Goal: Task Accomplishment & Management: Manage account settings

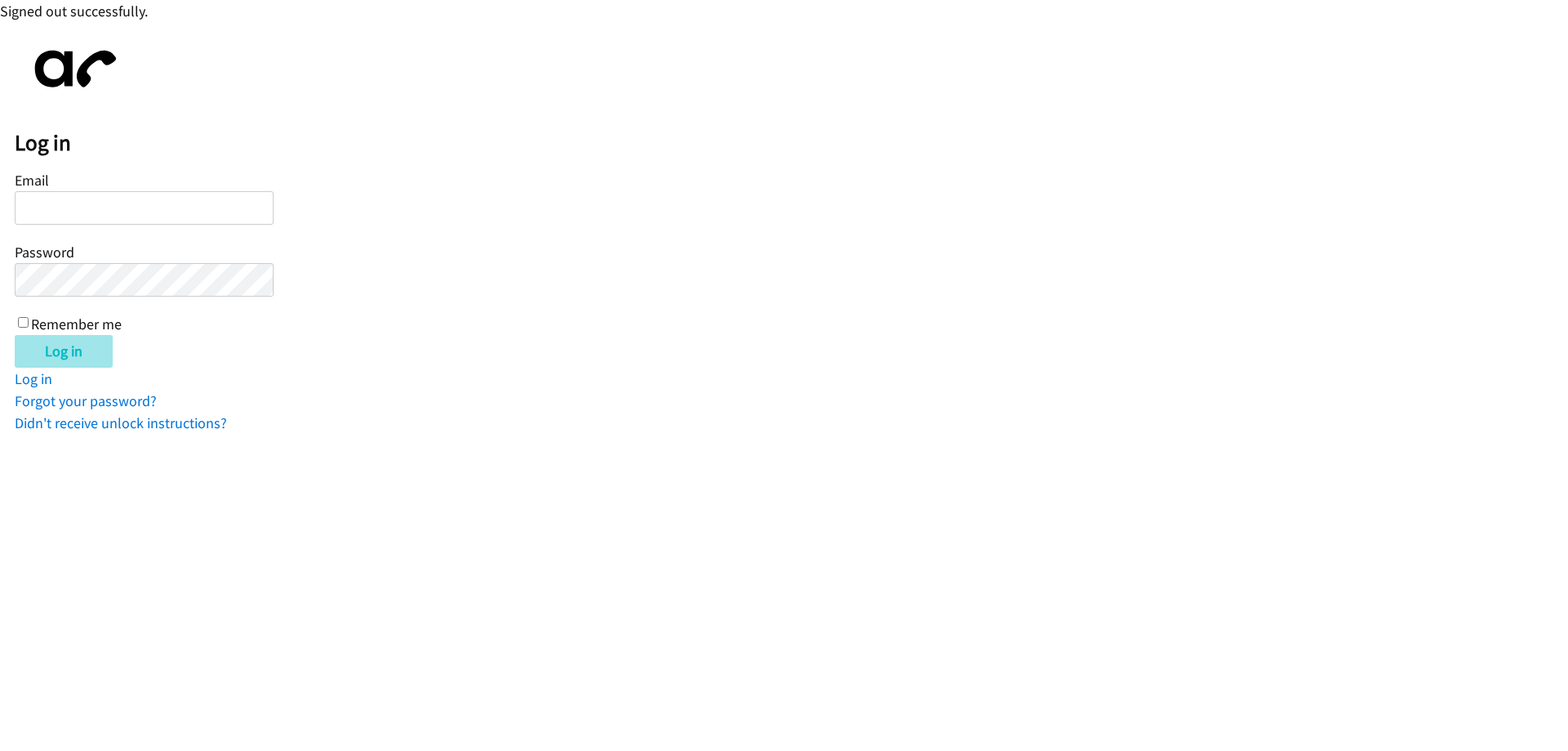
type input "wmatias@lendingpoint.com"
click at [62, 354] on input "Log in" at bounding box center [63, 351] width 98 height 33
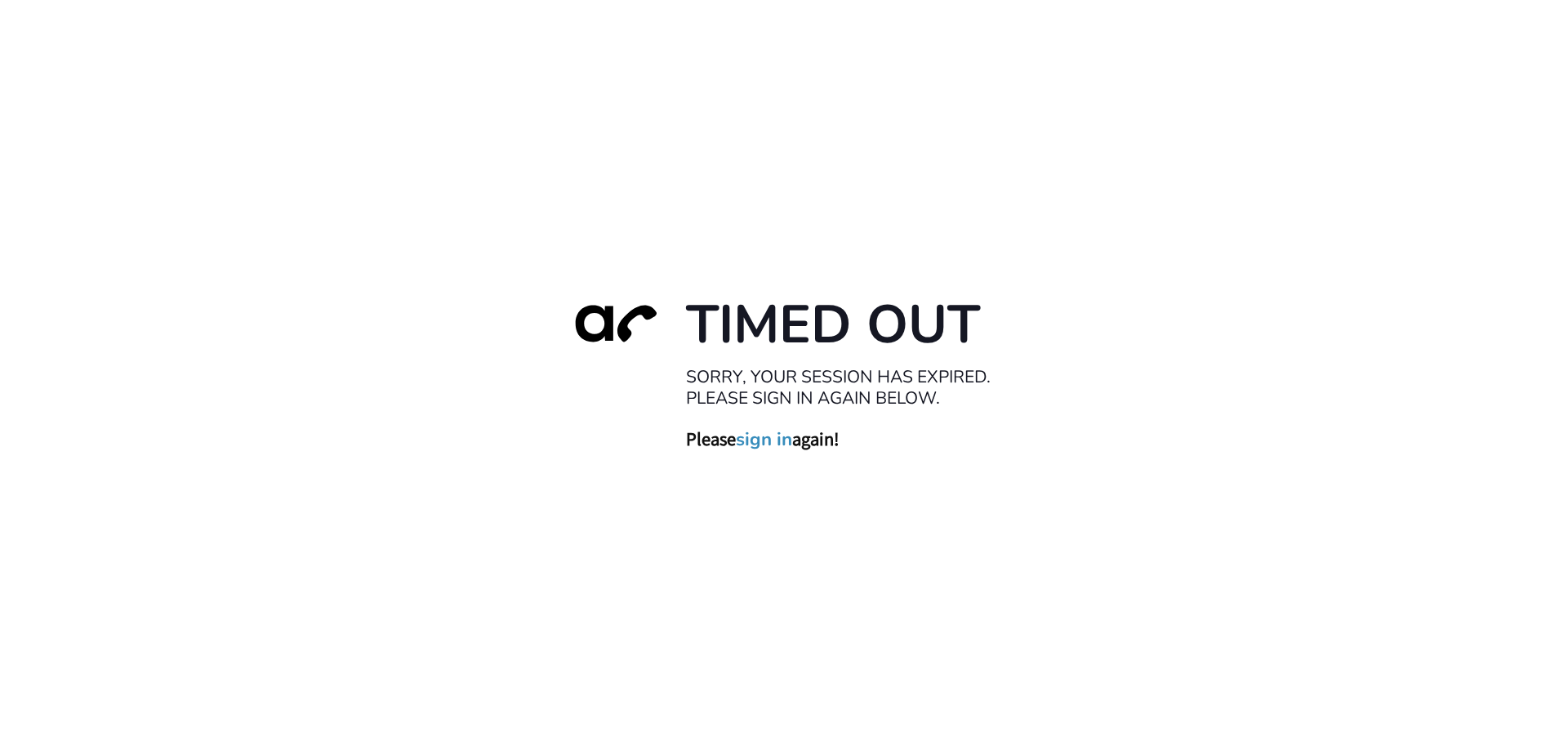
click at [762, 440] on link "sign in" at bounding box center [764, 438] width 57 height 23
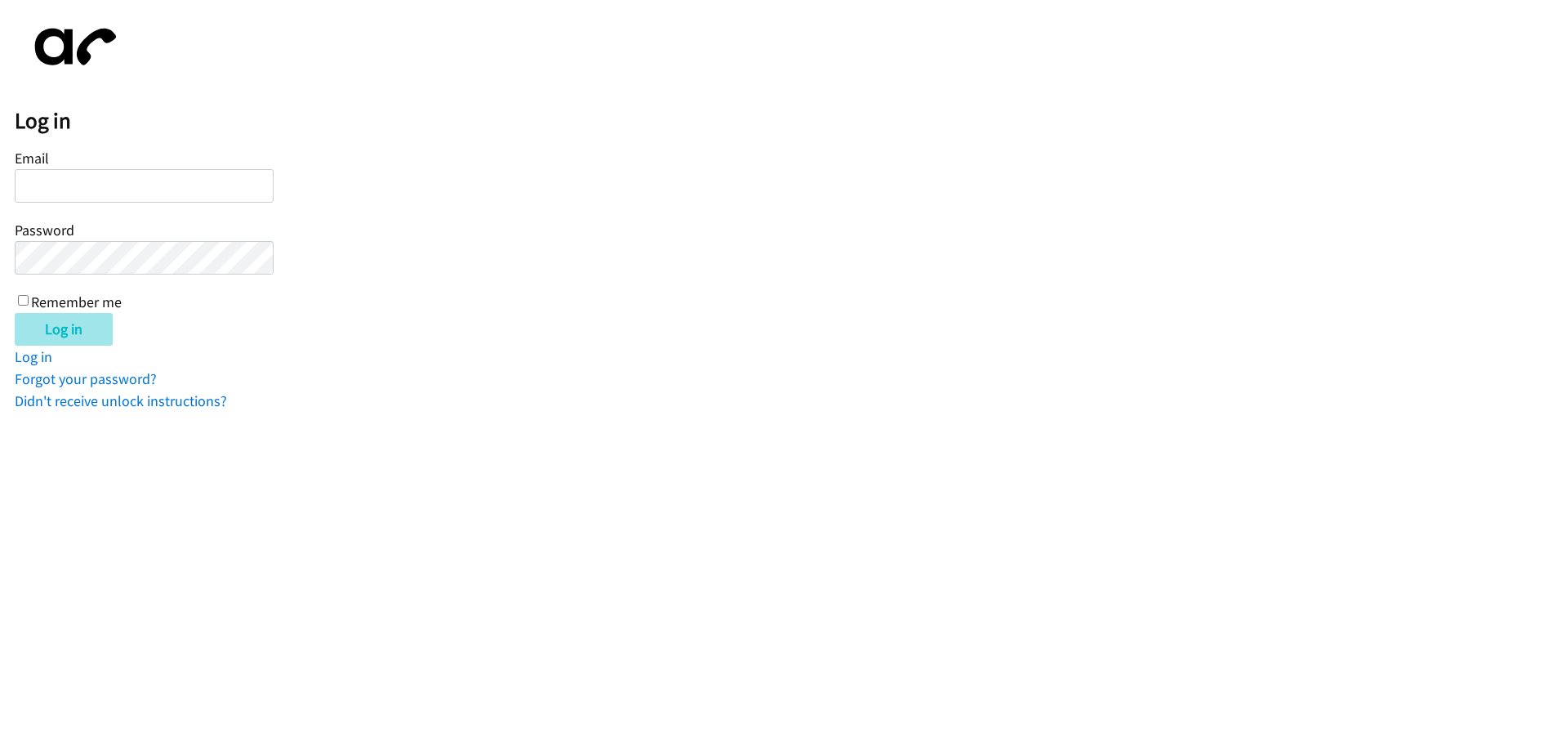
type input "wmatias@lendingpoint.com"
drag, startPoint x: 68, startPoint y: 332, endPoint x: 107, endPoint y: 340, distance: 39.8
click at [71, 332] on input "Log in" at bounding box center [63, 329] width 98 height 33
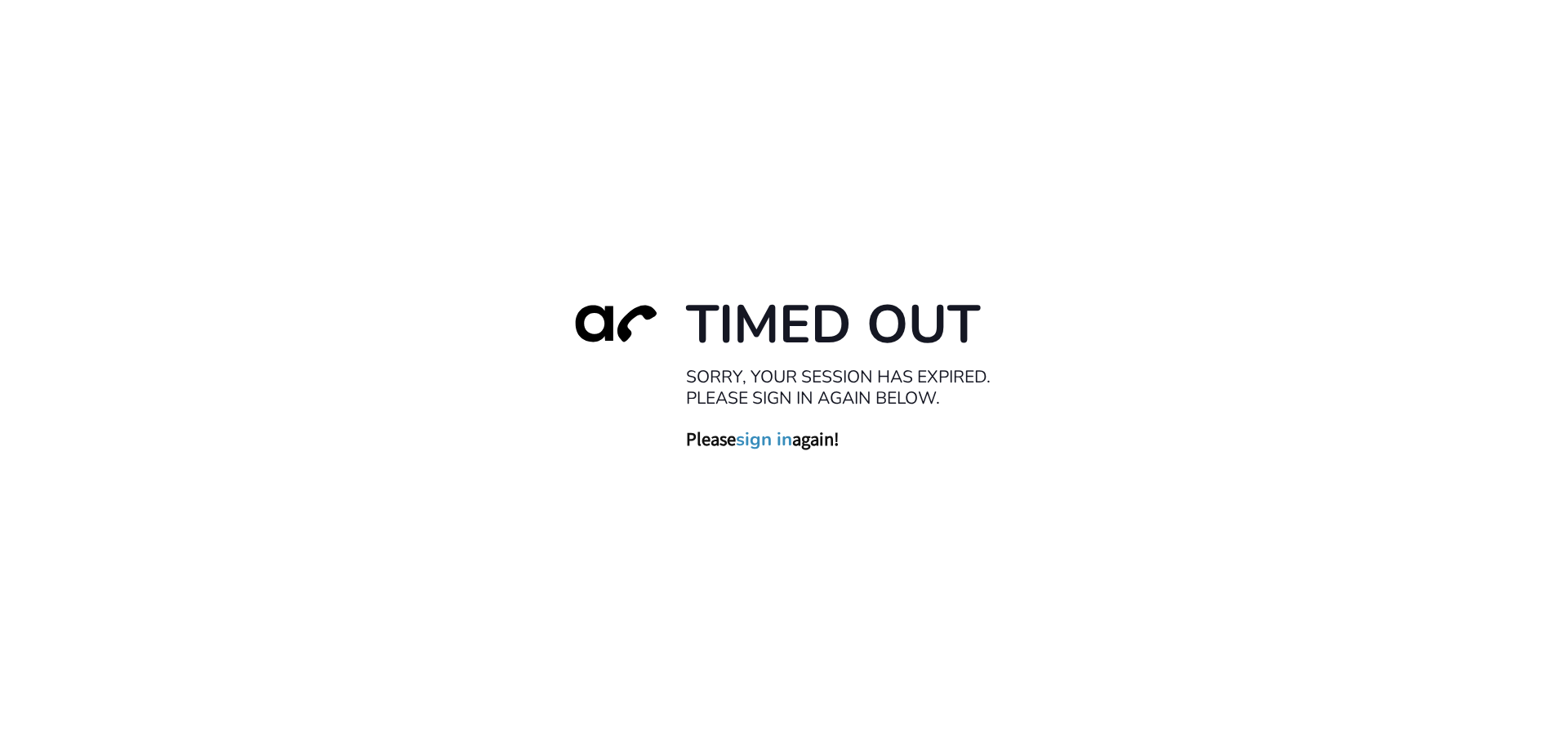
click at [759, 441] on link "sign in" at bounding box center [764, 438] width 57 height 23
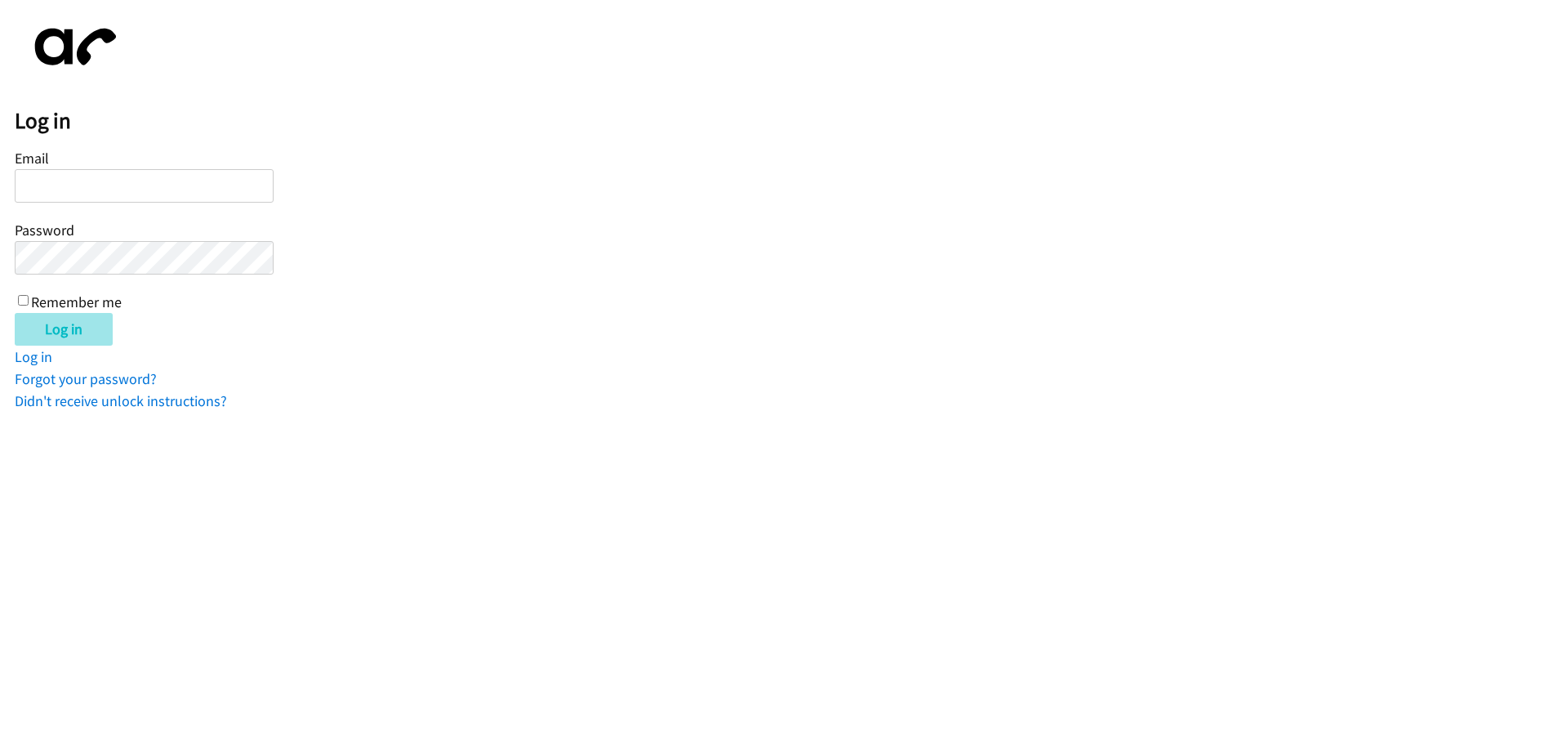
type input "[EMAIL_ADDRESS][DOMAIN_NAME]"
click at [53, 327] on input "Log in" at bounding box center [63, 329] width 98 height 33
